Goal: Obtain resource: Download file/media

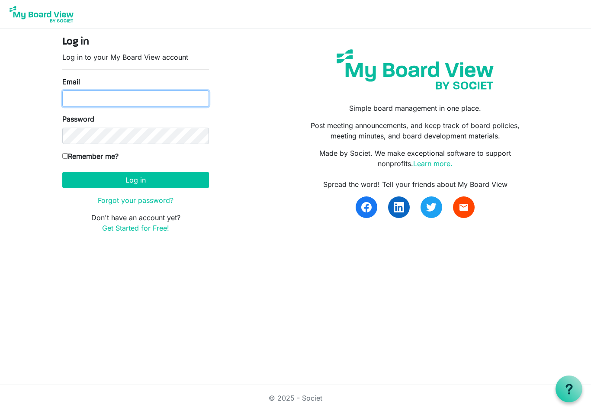
type input "ammiepoag@rogers.com"
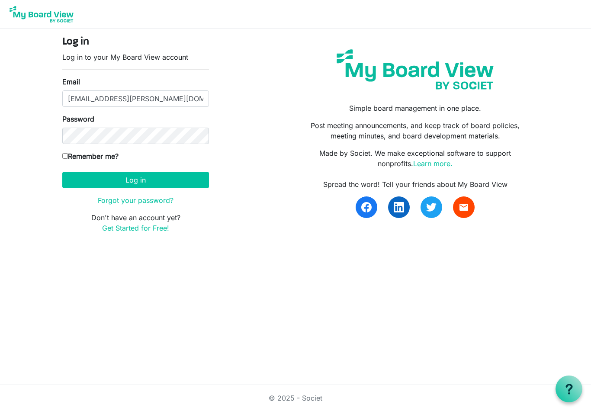
click at [135, 180] on button "Log in" at bounding box center [135, 180] width 147 height 16
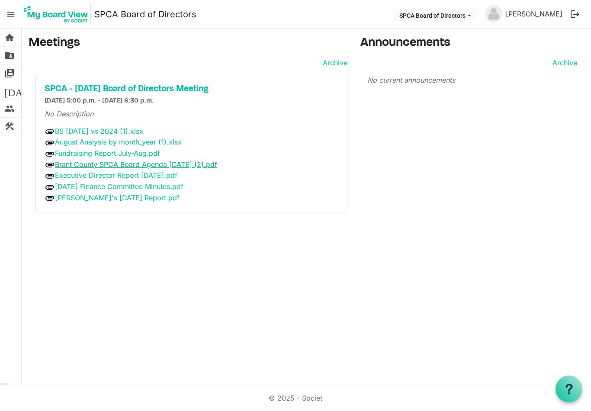
click at [199, 167] on link "Brant County SPCA Board Agenda [DATE] (2).pdf" at bounding box center [136, 164] width 162 height 9
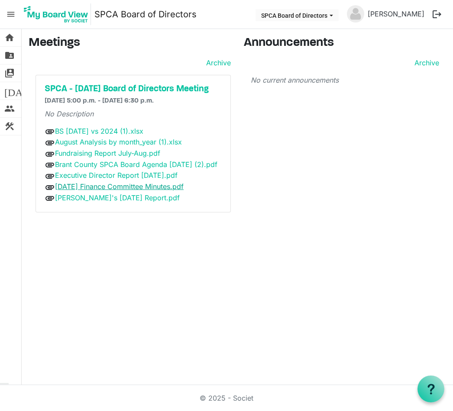
click at [183, 191] on link "[DATE] Finance Committee Minutes.pdf" at bounding box center [119, 186] width 129 height 9
click at [202, 167] on link "Brant County SPCA Board Agenda [DATE] (2).pdf" at bounding box center [136, 164] width 162 height 9
click at [195, 164] on link "Brant County SPCA Board Agenda [DATE] (2).pdf" at bounding box center [136, 164] width 162 height 9
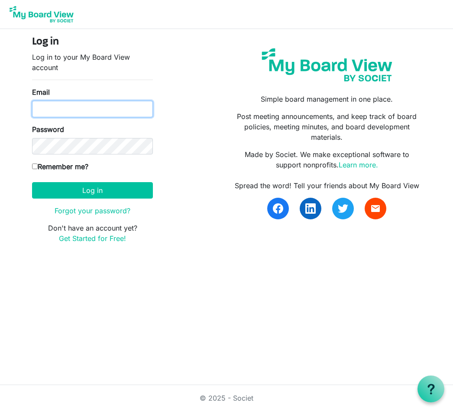
type input "[EMAIL_ADDRESS][PERSON_NAME][DOMAIN_NAME]"
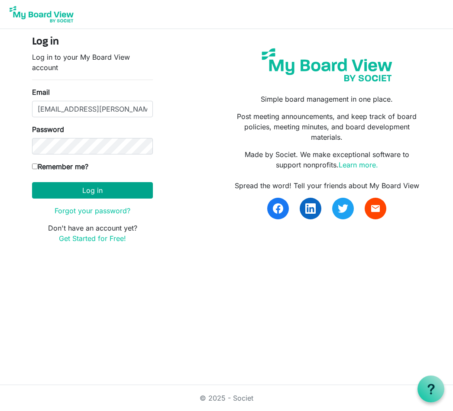
click at [91, 187] on button "Log in" at bounding box center [92, 190] width 121 height 16
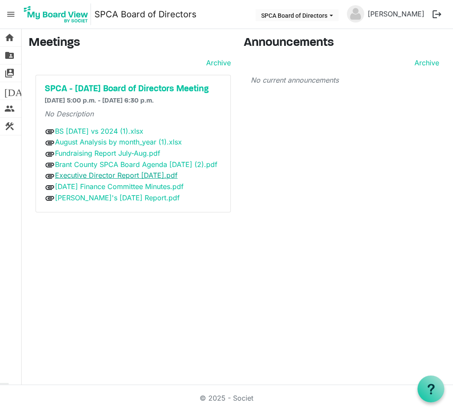
click at [158, 180] on link "Executive Director Report [DATE].pdf" at bounding box center [116, 175] width 122 height 9
